Goal: Find specific page/section: Find specific page/section

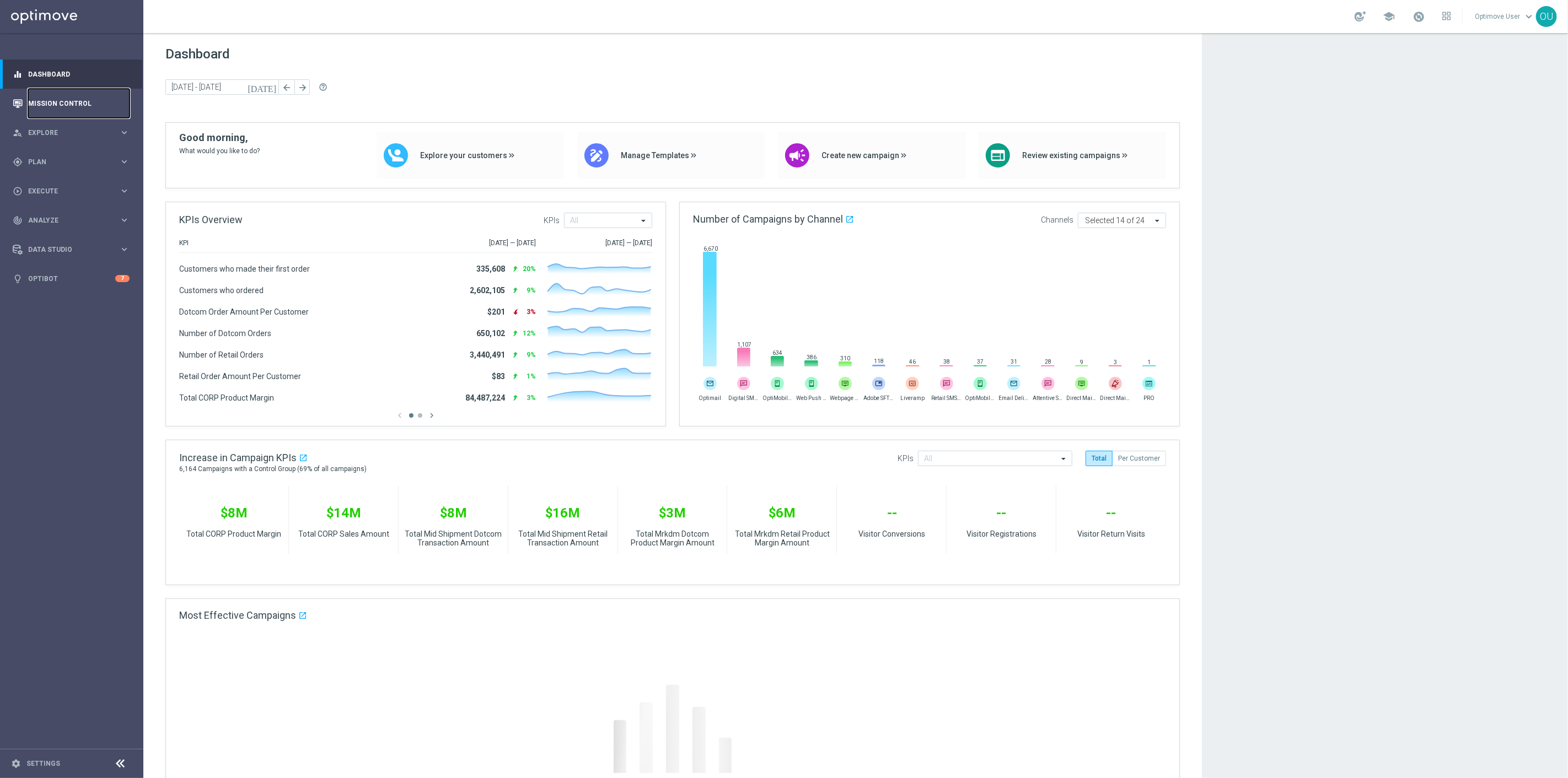
click at [50, 88] on link "Mission Control" at bounding box center [78, 102] width 101 height 29
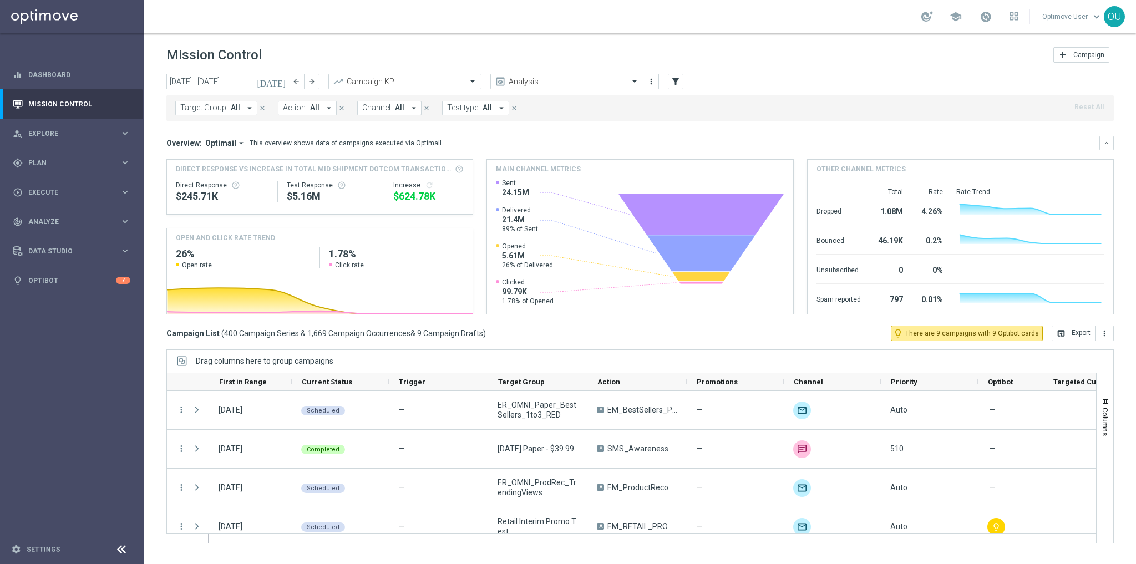
click at [451, 105] on span "Test type:" at bounding box center [463, 107] width 33 height 9
click at [670, 79] on button "filter_alt" at bounding box center [676, 82] width 16 height 16
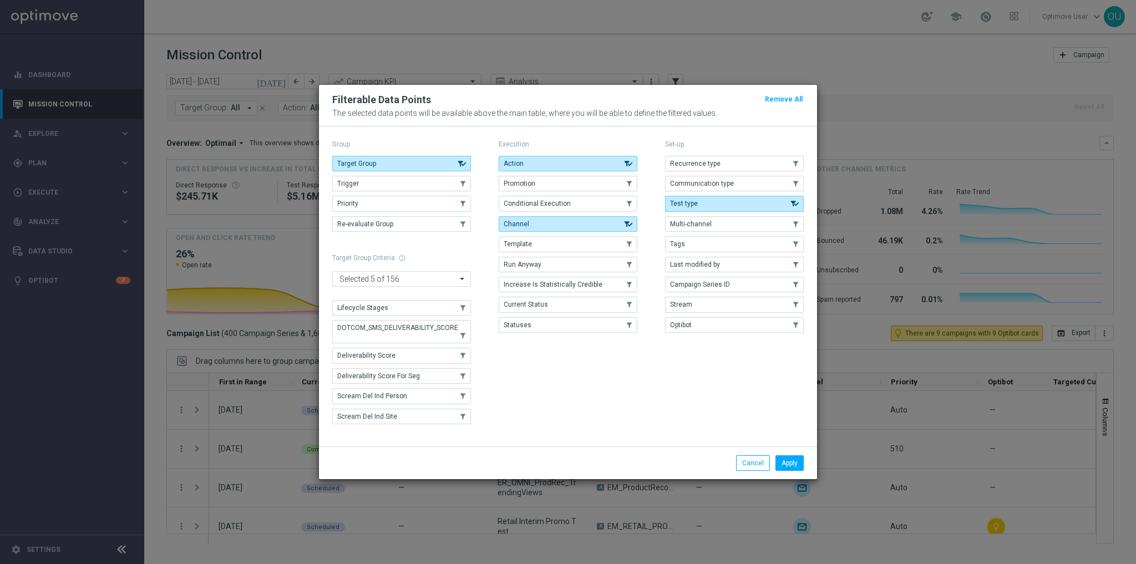
drag, startPoint x: 710, startPoint y: 178, endPoint x: 791, endPoint y: 423, distance: 259.0
click at [710, 178] on button "Communication type" at bounding box center [734, 184] width 139 height 16
click at [790, 462] on button "Apply" at bounding box center [790, 464] width 28 height 16
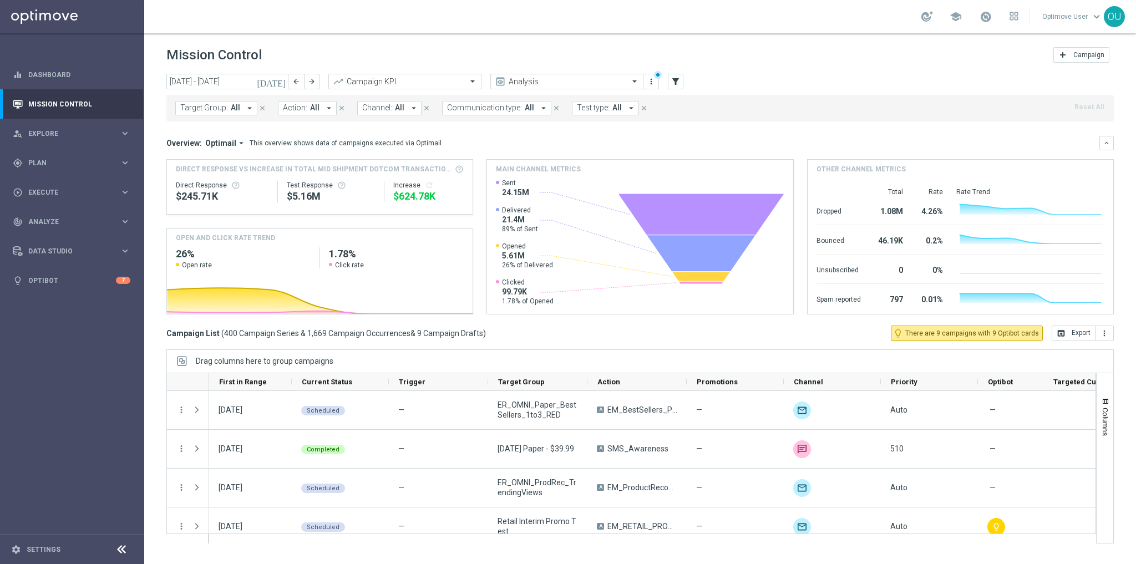
click at [457, 109] on span "Communication type:" at bounding box center [484, 107] width 75 height 9
click at [482, 194] on div "Triggered" at bounding box center [501, 192] width 84 height 7
click at [677, 144] on div "Overview: Optimail arrow_drop_down This overview shows data of campaigns execut…" at bounding box center [632, 143] width 933 height 10
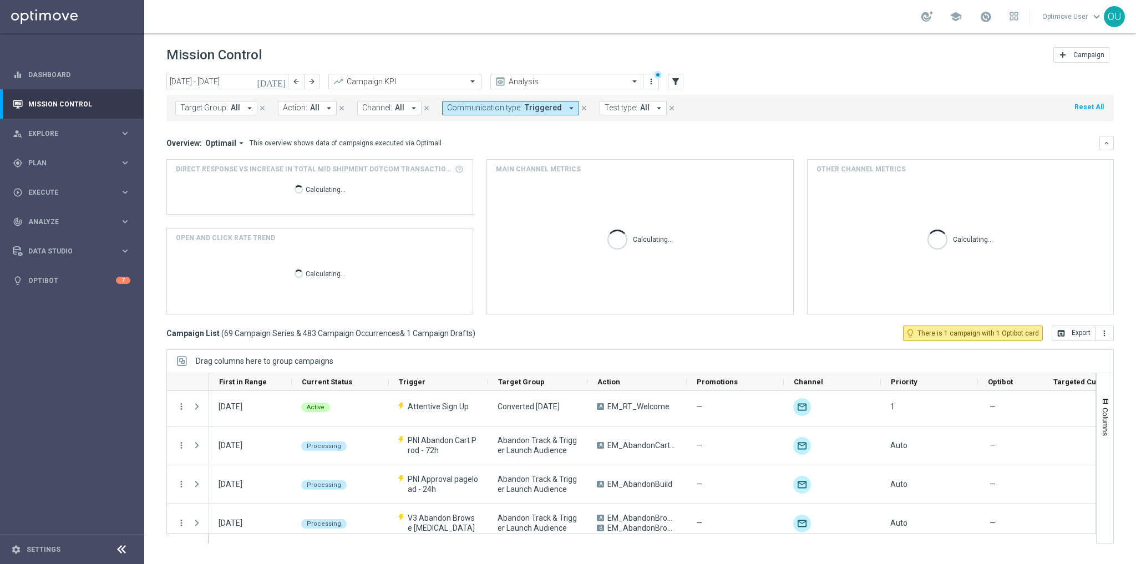
scroll to position [400, 0]
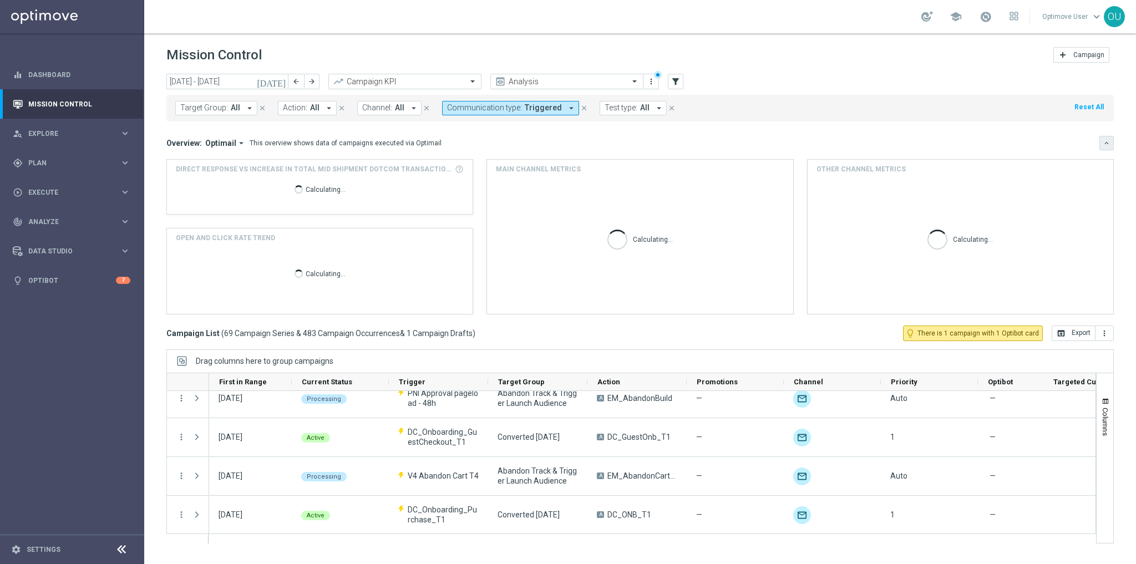
click at [1104, 139] on icon "keyboard_arrow_down" at bounding box center [1107, 143] width 8 height 8
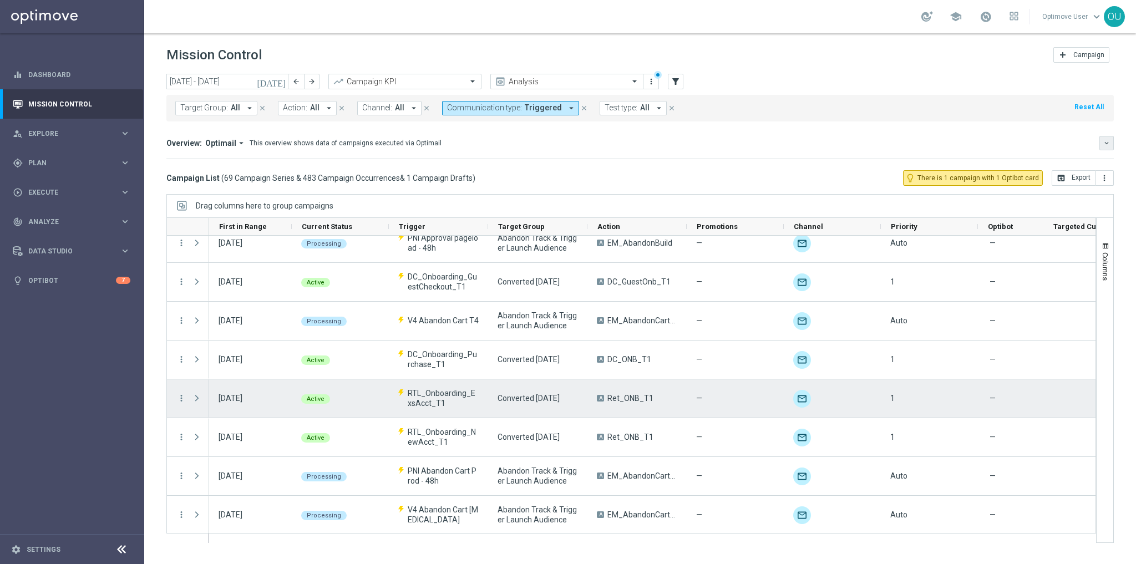
scroll to position [0, 0]
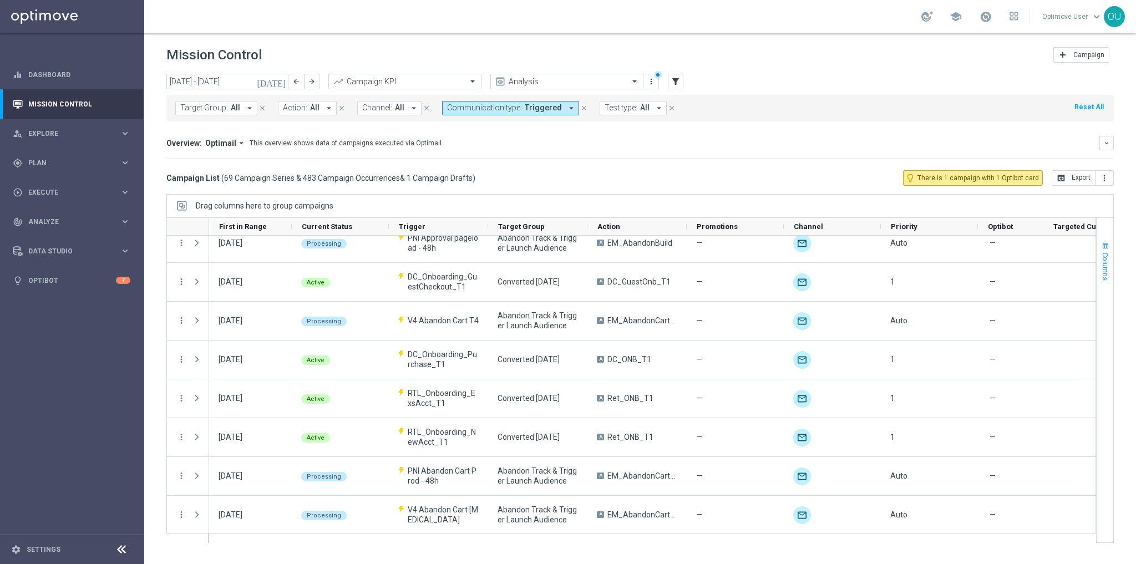
click at [1104, 265] on span "Columns" at bounding box center [1105, 266] width 9 height 28
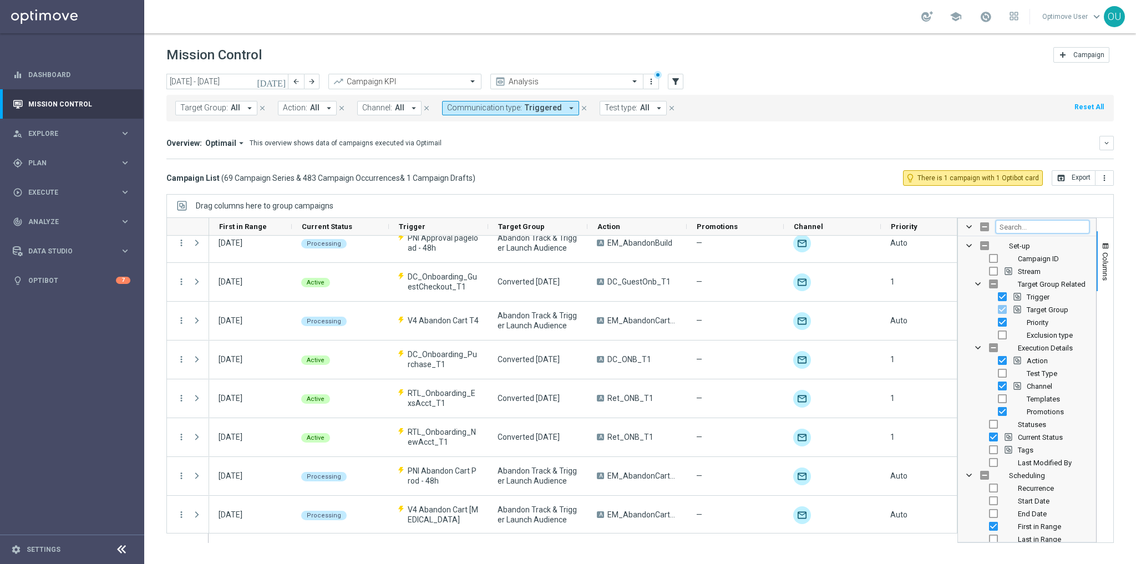
click at [1028, 230] on input "Filter Columns Input" at bounding box center [1043, 226] width 94 height 13
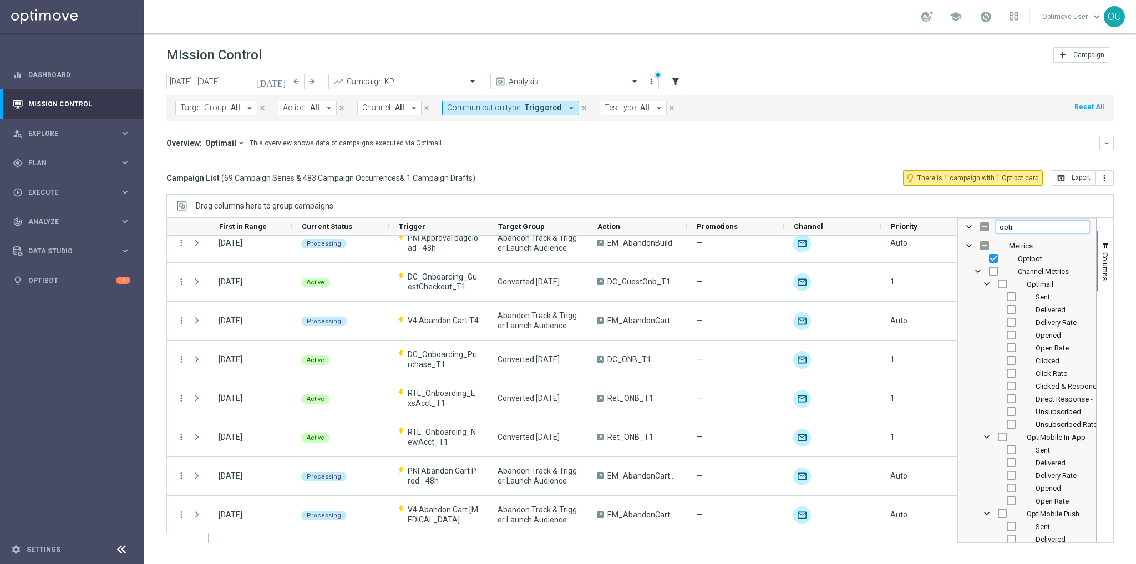
type input "opti"
click at [991, 259] on input "Press SPACE to toggle visibility (visible)" at bounding box center [993, 258] width 9 height 9
checkbox input "false"
click at [1103, 272] on span "Columns" at bounding box center [1105, 266] width 9 height 28
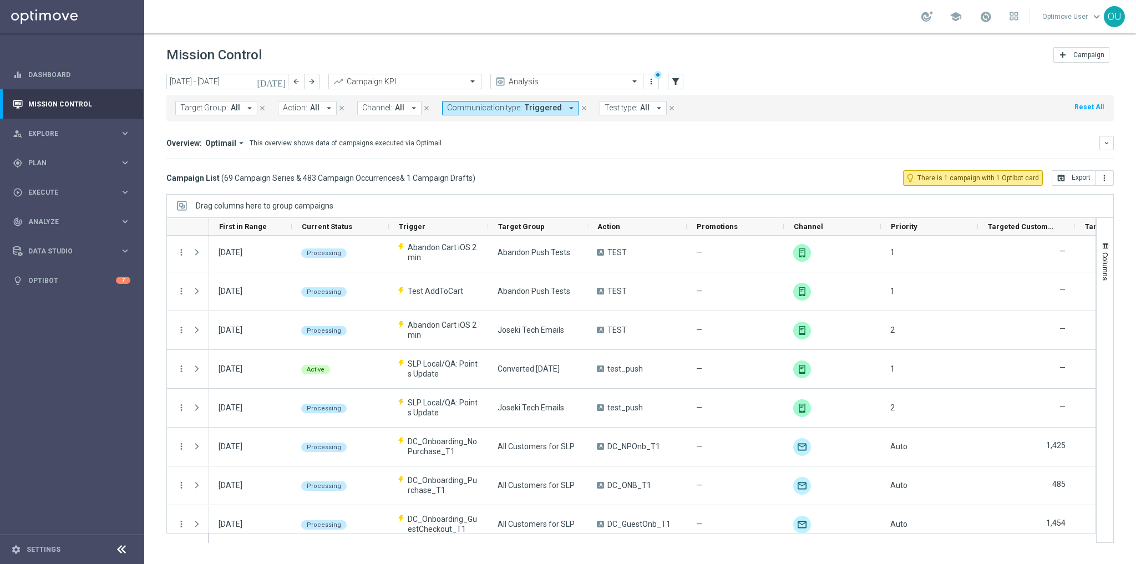
scroll to position [2421, 0]
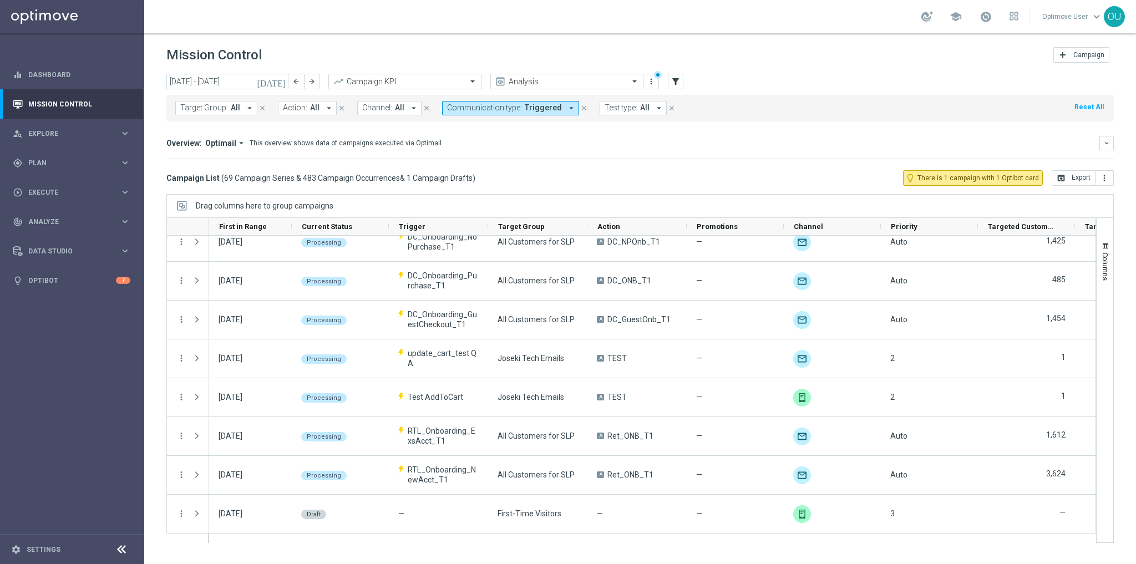
click at [1071, 17] on link "Optimove User keyboard_arrow_down" at bounding box center [1072, 16] width 63 height 17
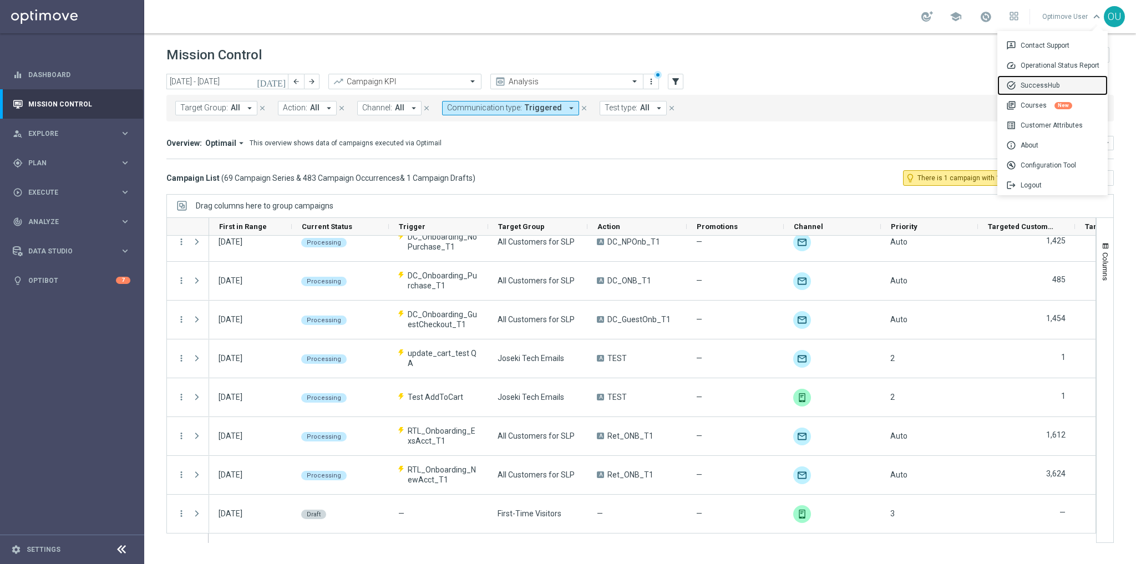
click at [1053, 84] on div "task_alt SuccessHub" at bounding box center [1053, 85] width 110 height 20
